Goal: Register for event/course

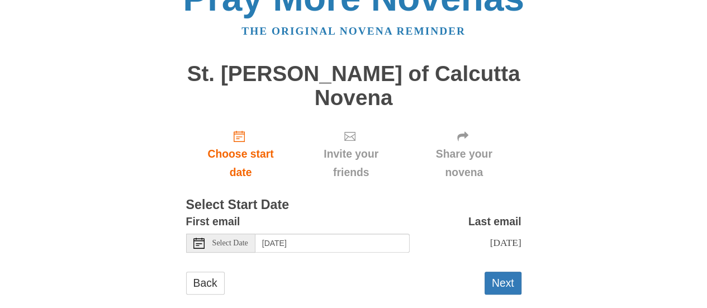
scroll to position [60, 0]
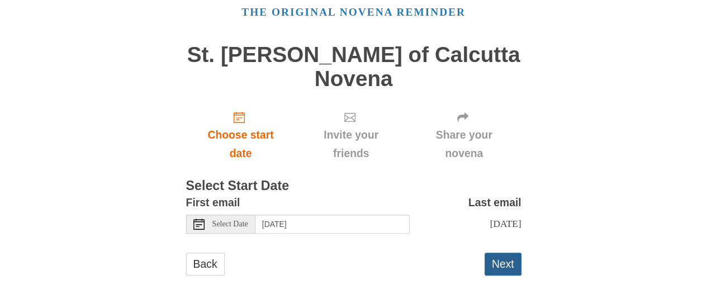
click at [502, 264] on button "Next" at bounding box center [503, 264] width 37 height 23
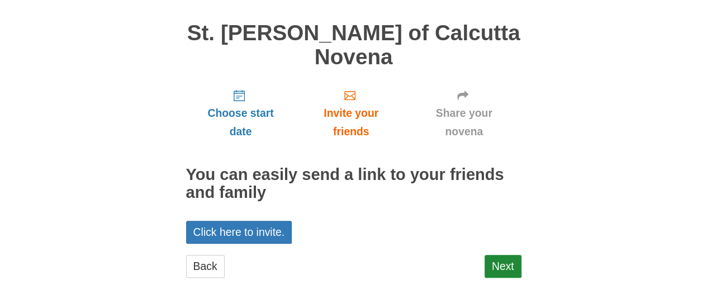
scroll to position [73, 0]
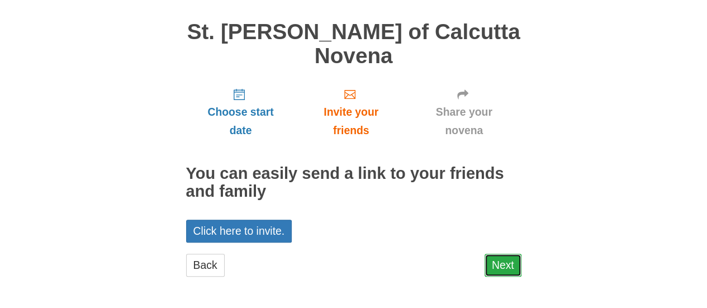
click at [504, 263] on link "Next" at bounding box center [503, 265] width 37 height 23
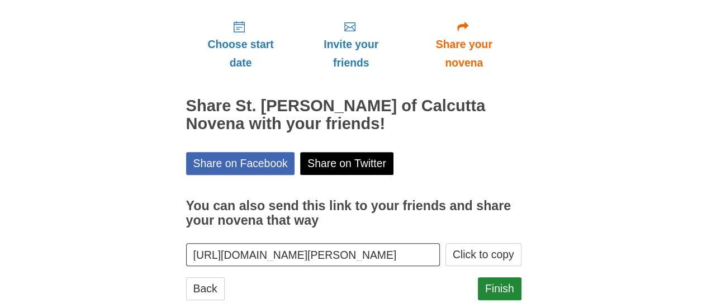
scroll to position [163, 0]
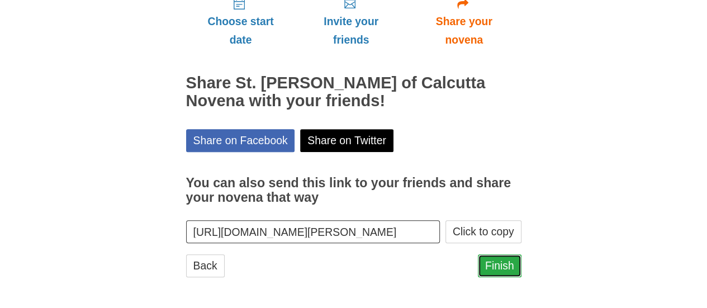
click at [496, 260] on link "Finish" at bounding box center [500, 265] width 44 height 23
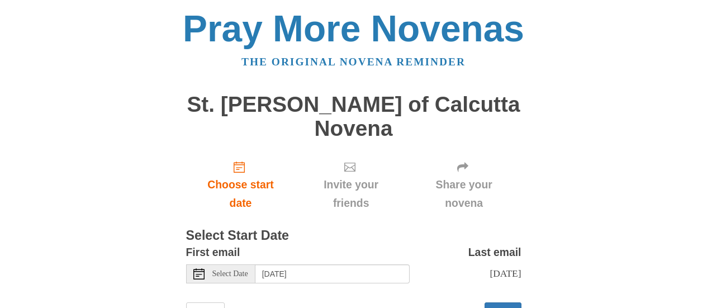
scroll to position [49, 0]
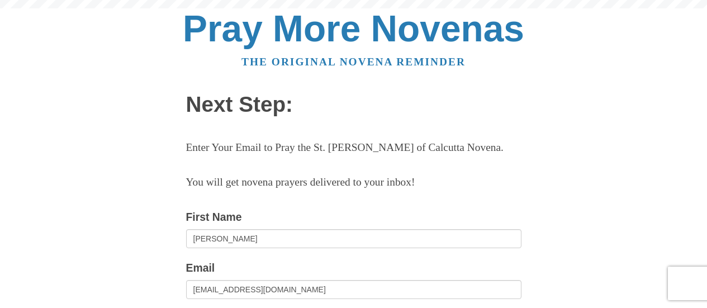
scroll to position [157, 0]
